Goal: Navigation & Orientation: Find specific page/section

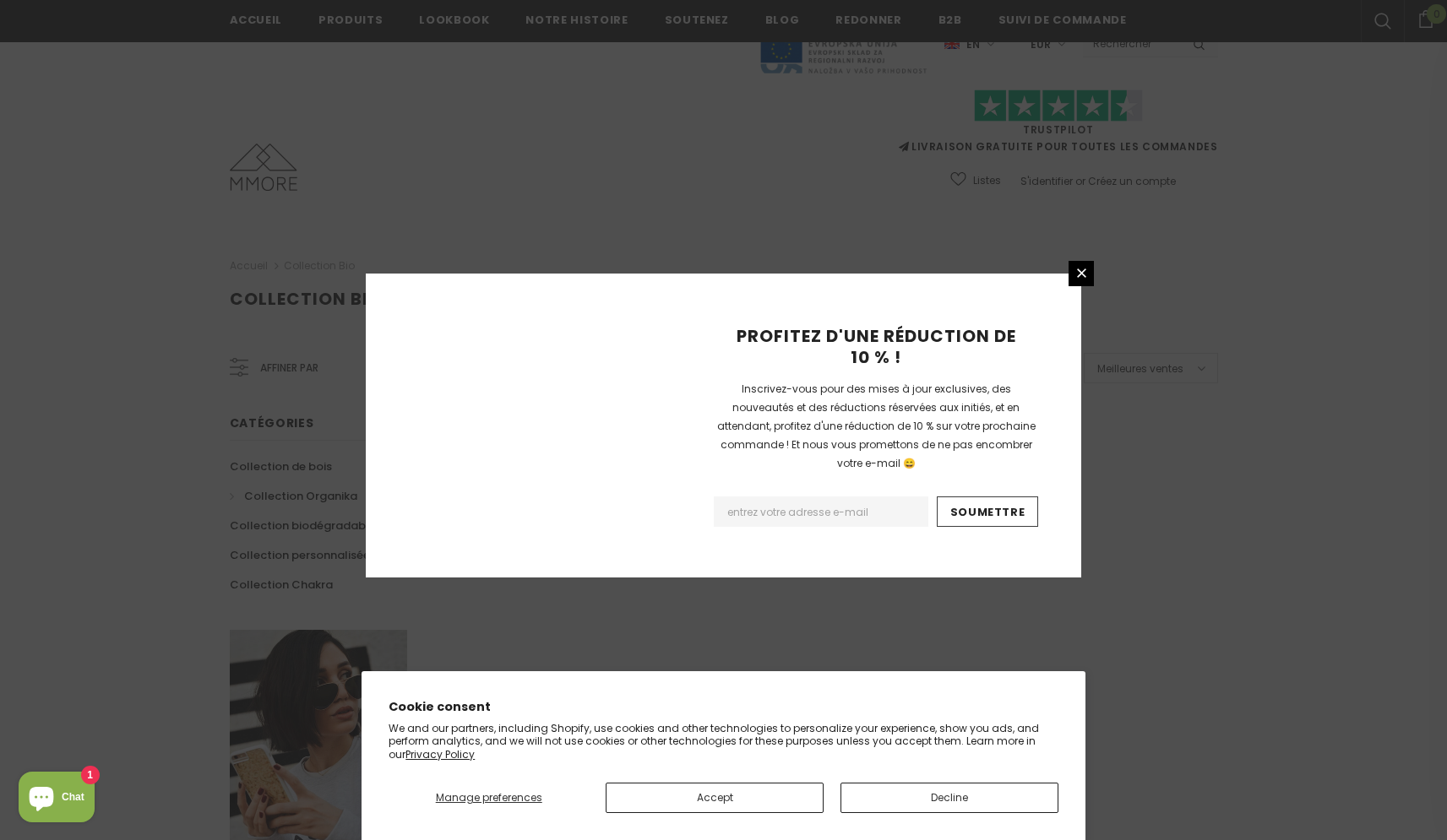
scroll to position [932, 0]
